Goal: Information Seeking & Learning: Learn about a topic

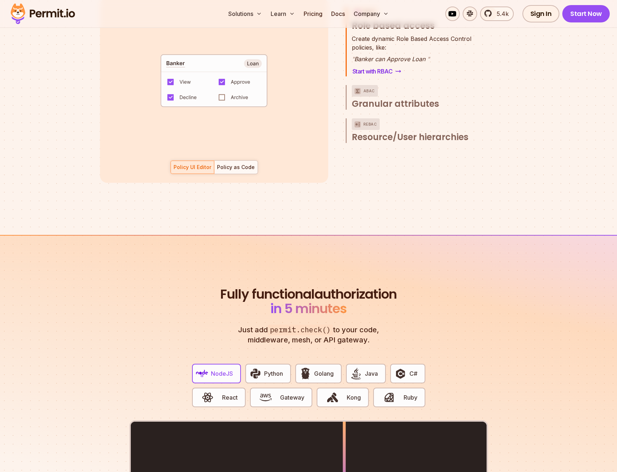
scroll to position [1304, 0]
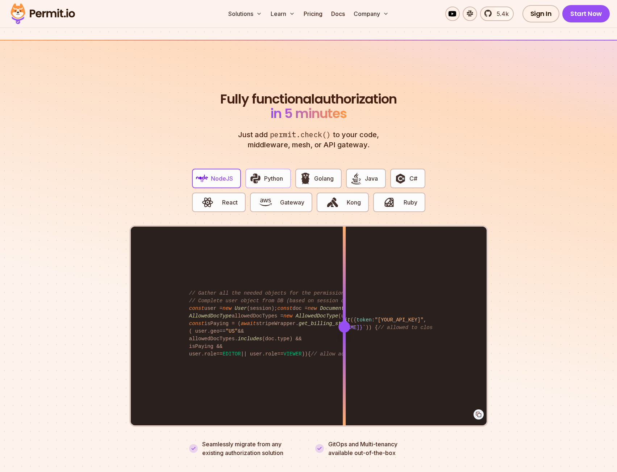
click at [261, 170] on button "Python" at bounding box center [268, 179] width 46 height 20
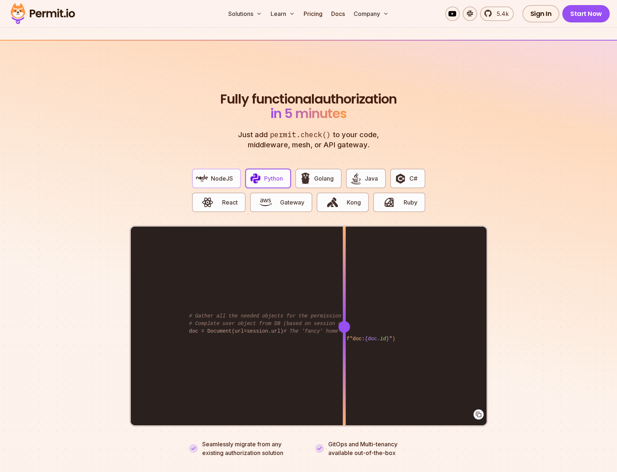
click at [228, 174] on span "NodeJS" at bounding box center [222, 178] width 22 height 9
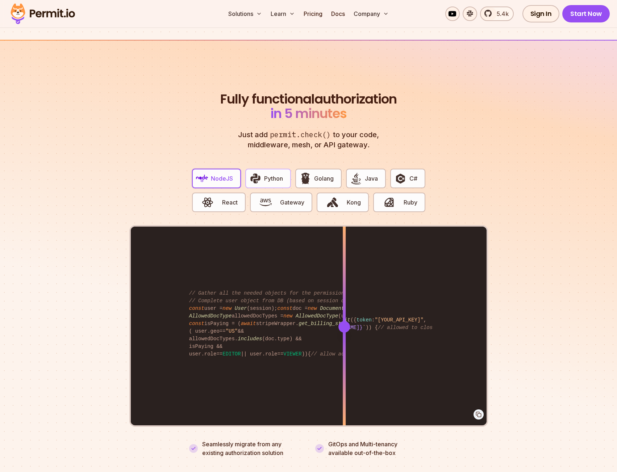
click at [269, 174] on span "Python" at bounding box center [273, 178] width 19 height 9
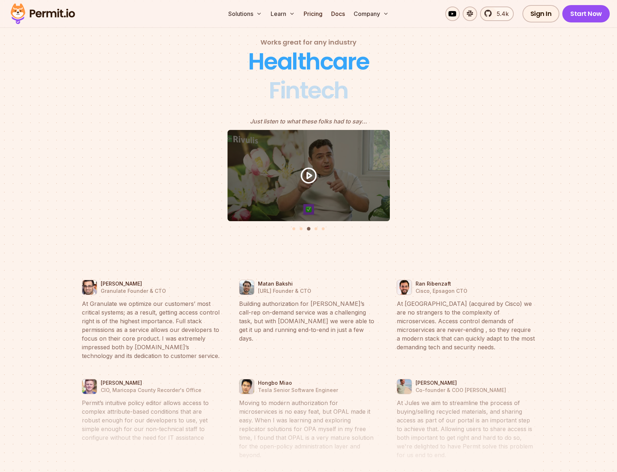
scroll to position [0, 0]
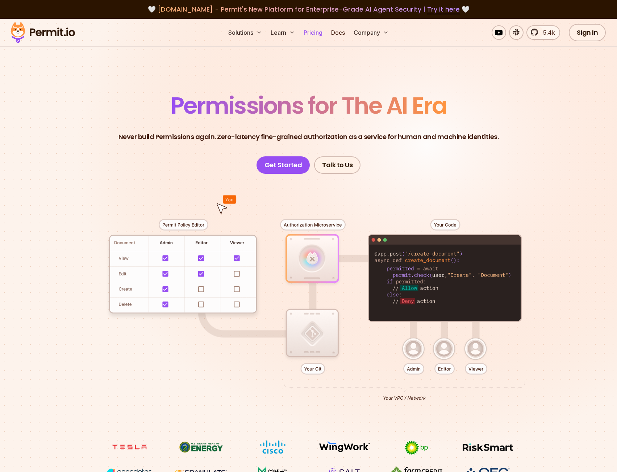
click at [310, 34] on link "Pricing" at bounding box center [313, 32] width 25 height 14
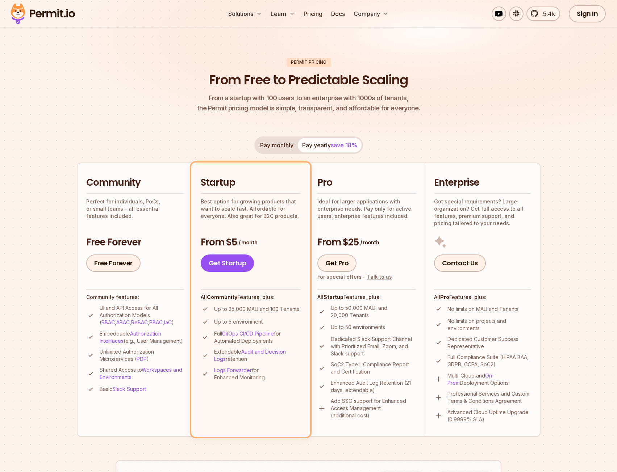
scroll to position [72, 0]
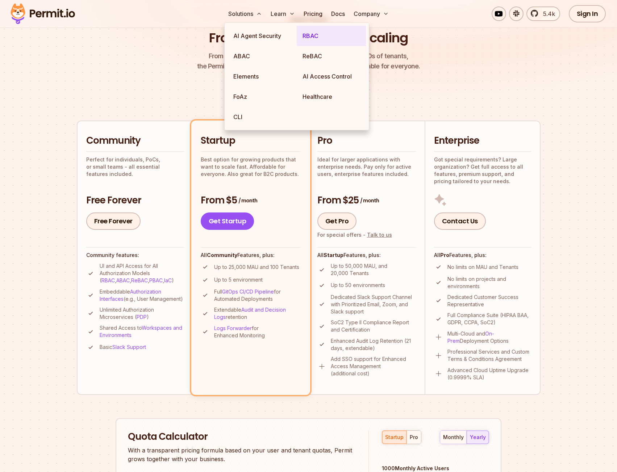
click at [314, 35] on link "RBAC" at bounding box center [331, 36] width 69 height 20
